Goal: Task Accomplishment & Management: Check status

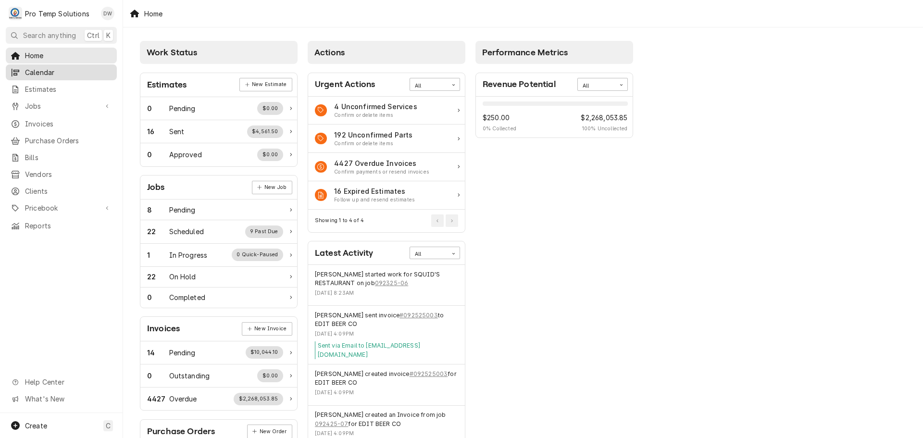
click at [38, 67] on span "Calendar" at bounding box center [68, 72] width 87 height 10
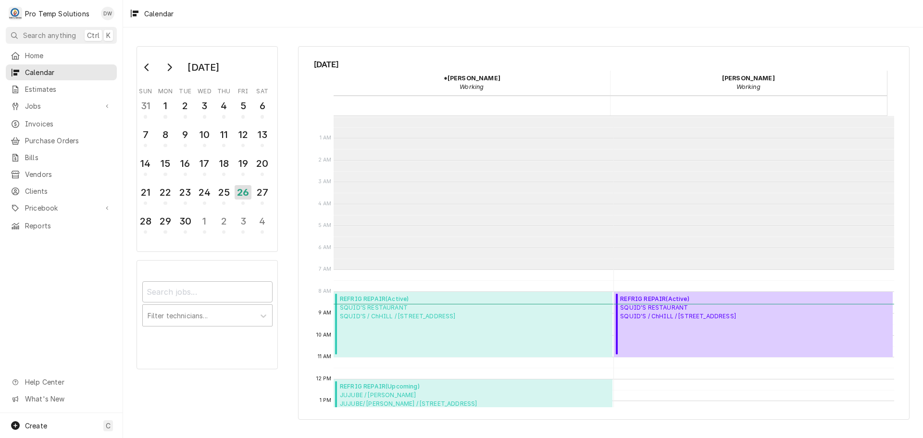
scroll to position [153, 0]
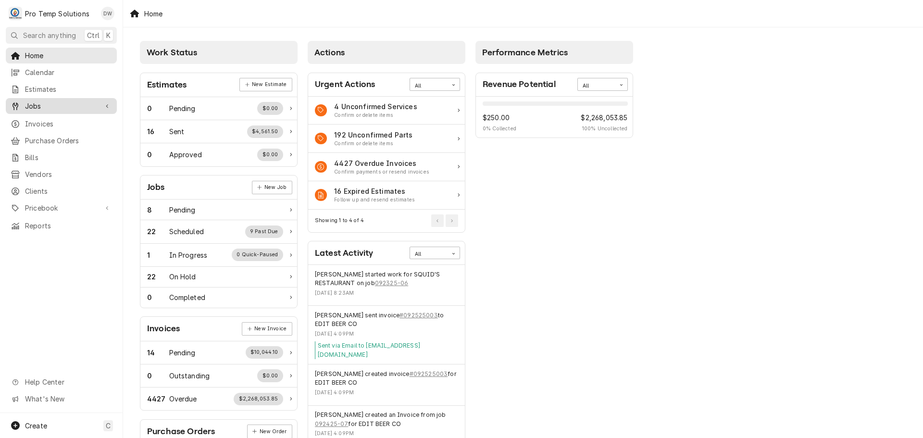
click at [31, 104] on span "Jobs" at bounding box center [61, 106] width 73 height 10
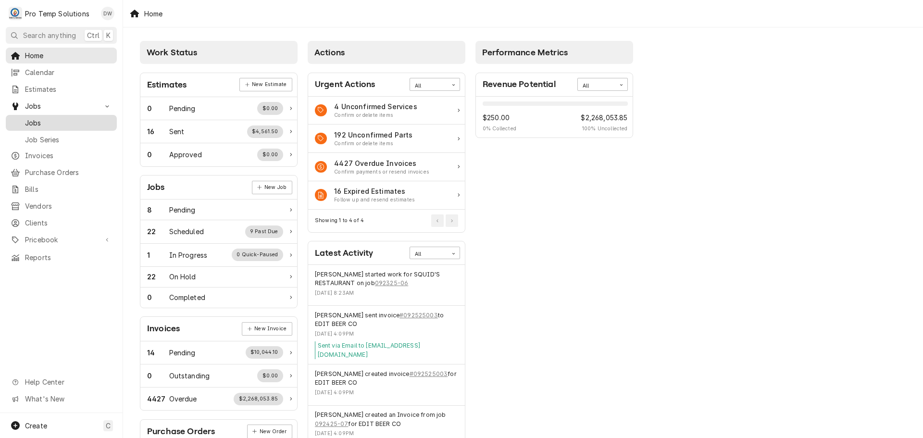
click at [31, 118] on span "Jobs" at bounding box center [68, 123] width 87 height 10
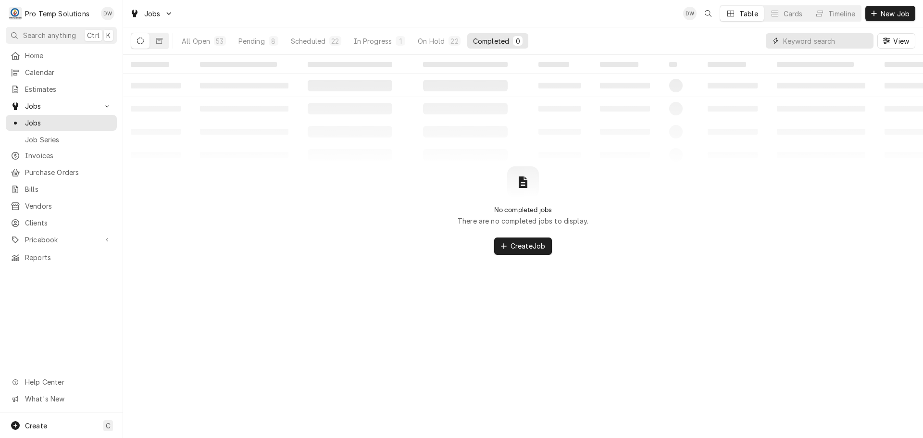
click at [841, 41] on input "Dynamic Content Wrapper" at bounding box center [827, 40] width 86 height 15
type input "031524-04"
click at [160, 39] on icon "Dynamic Content Wrapper" at bounding box center [159, 41] width 7 height 7
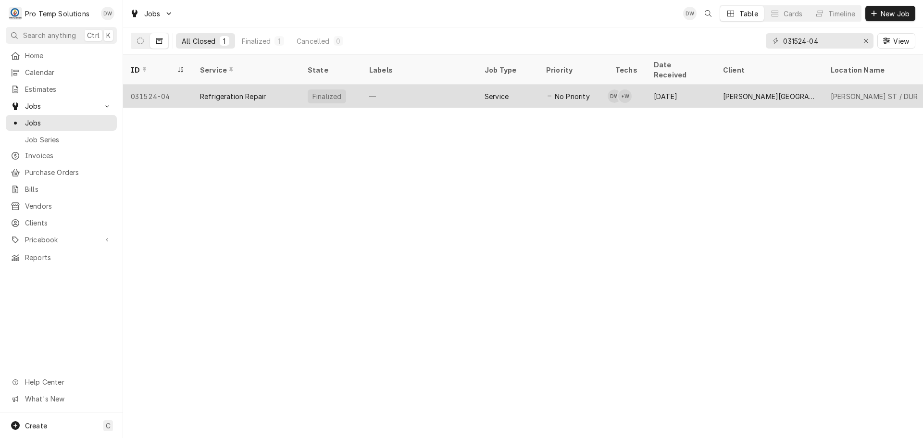
click at [430, 85] on div "—" at bounding box center [419, 96] width 115 height 23
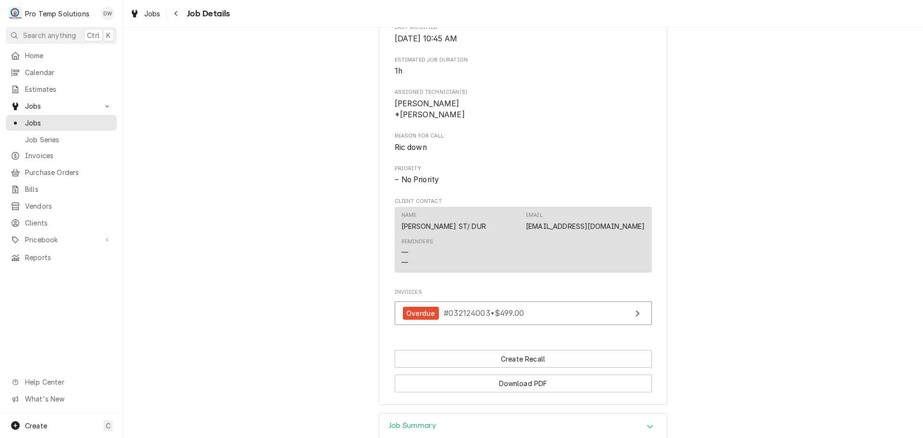
scroll to position [385, 0]
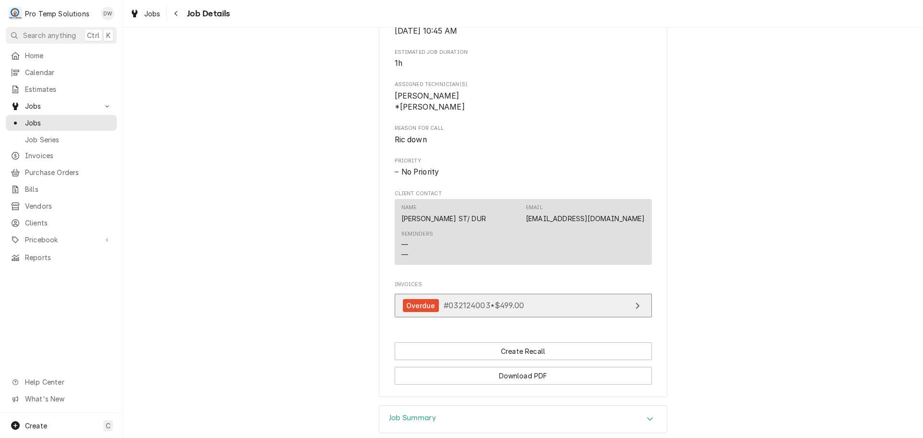
click at [605, 317] on link "Overdue #032124003 • $499.00" at bounding box center [523, 306] width 257 height 24
click at [147, 11] on span "Jobs" at bounding box center [152, 14] width 16 height 10
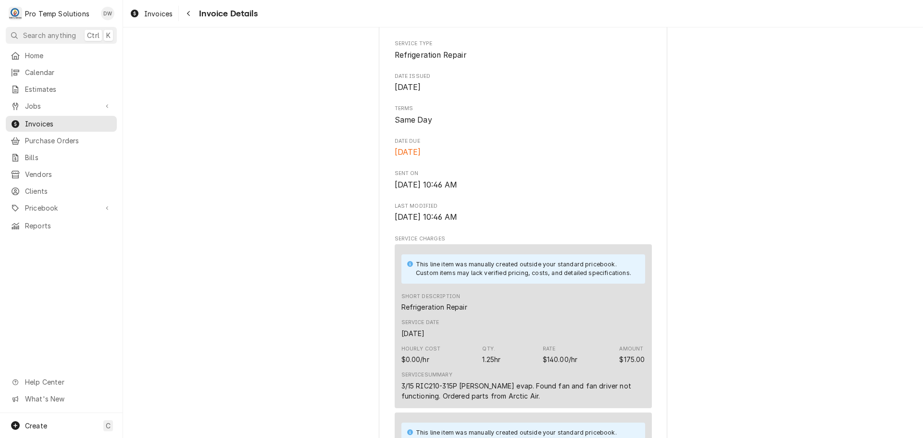
scroll to position [385, 0]
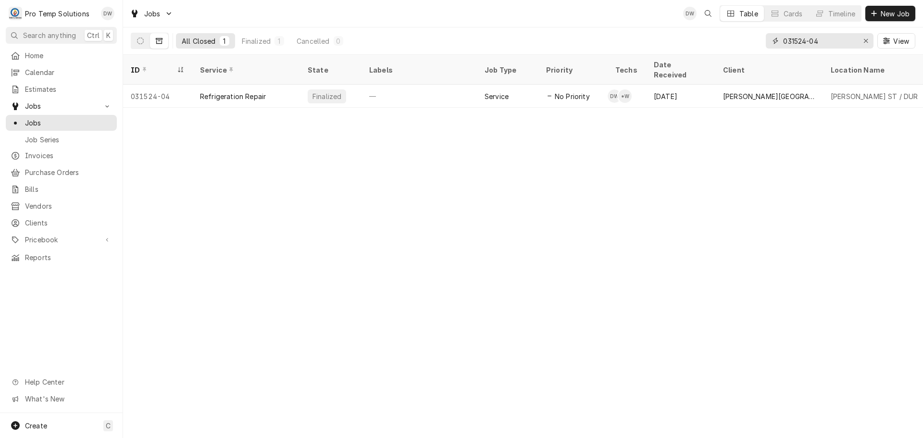
click at [837, 42] on input "031524-04" at bounding box center [820, 40] width 72 height 15
type input "0"
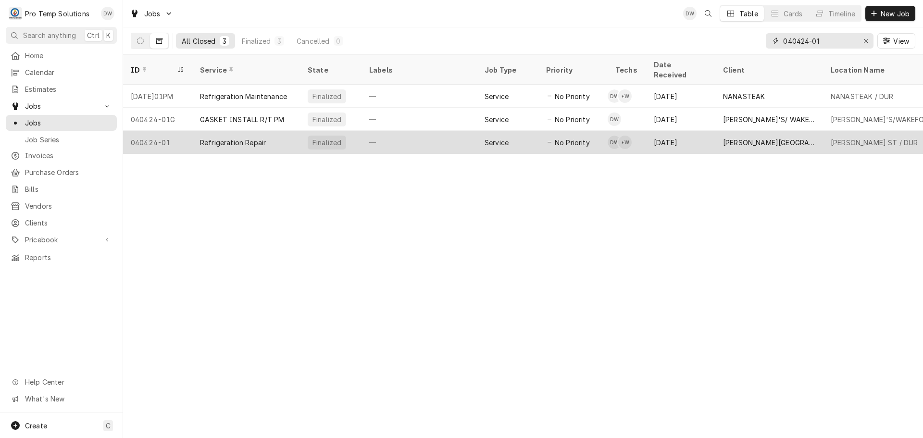
type input "040424-01"
click at [455, 135] on div "—" at bounding box center [419, 142] width 115 height 23
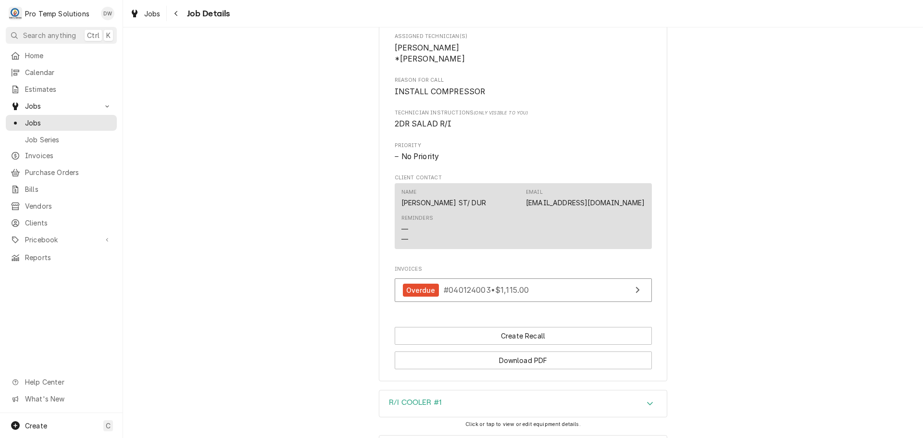
scroll to position [481, 0]
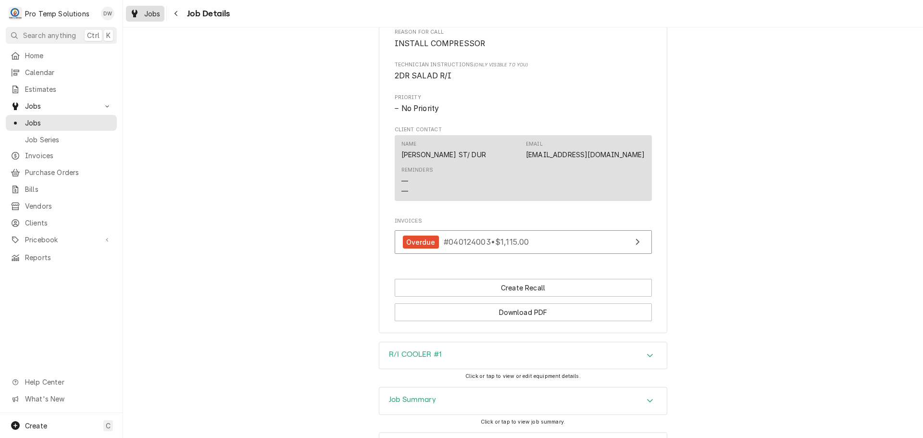
click at [140, 13] on div "Jobs" at bounding box center [145, 14] width 35 height 12
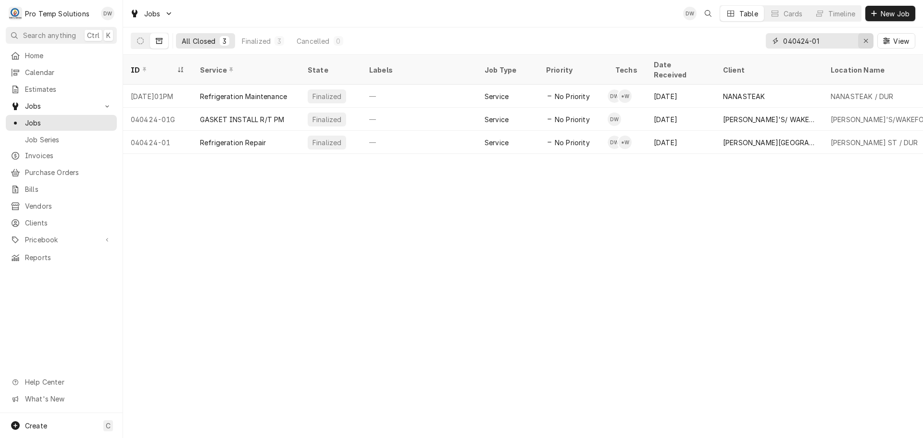
click at [866, 40] on icon "Erase input" at bounding box center [866, 41] width 5 height 7
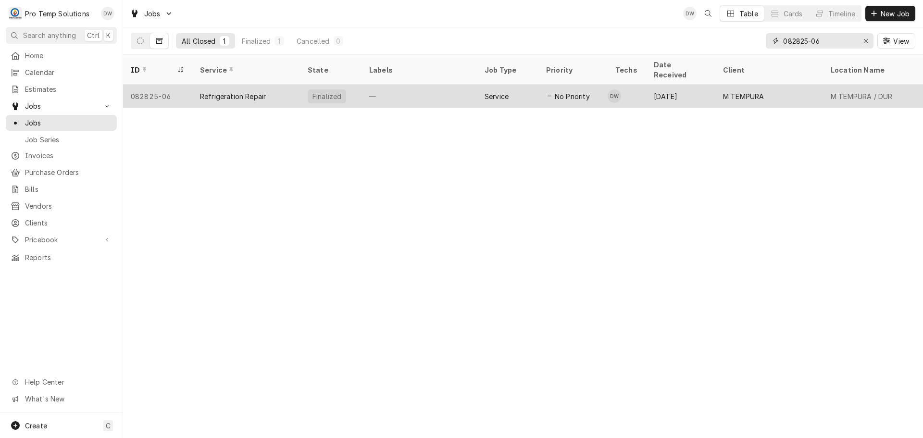
type input "082825-06"
click at [447, 85] on div "—" at bounding box center [419, 96] width 115 height 23
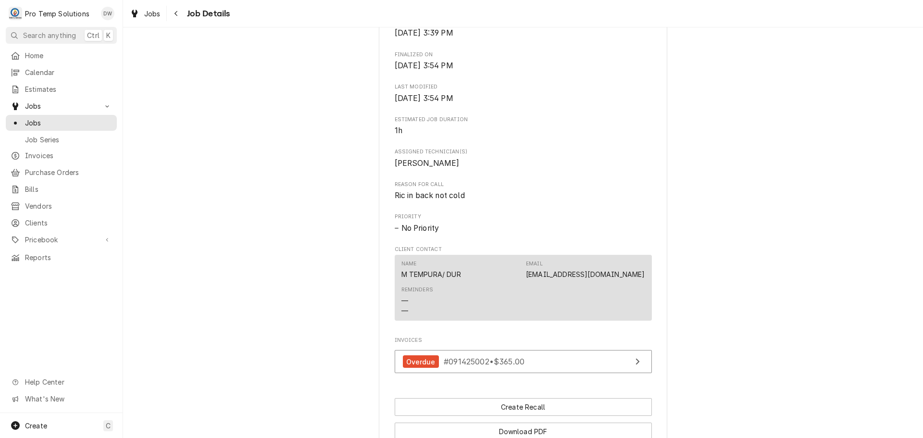
scroll to position [385, 0]
